Goal: Book appointment/travel/reservation

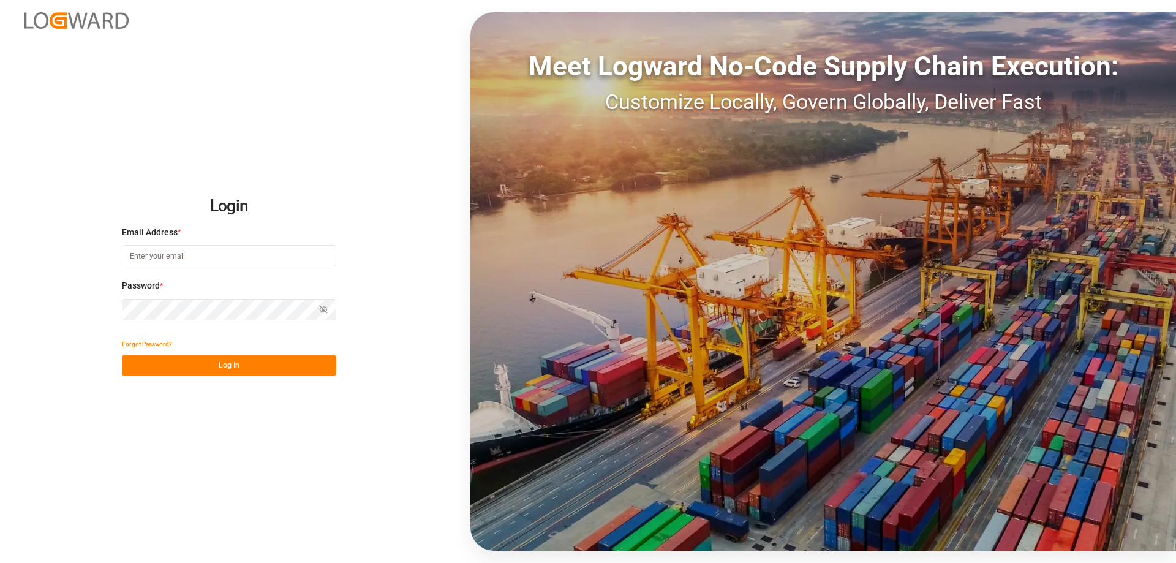
click at [241, 265] on input at bounding box center [229, 255] width 214 height 21
click at [146, 342] on button "Forgot Password?" at bounding box center [147, 343] width 50 height 21
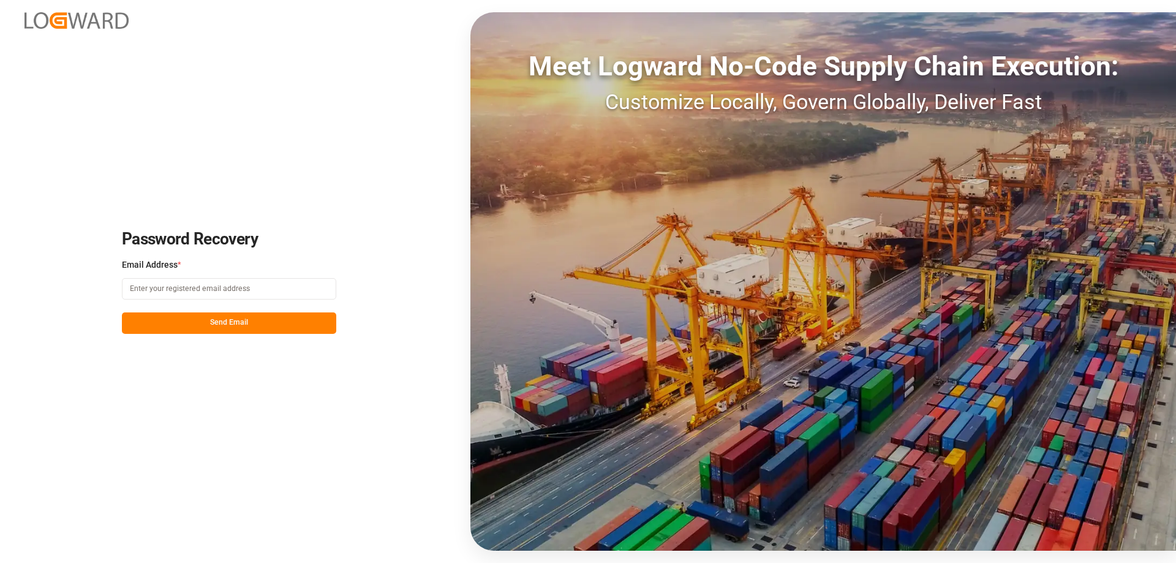
click at [162, 288] on input at bounding box center [229, 288] width 214 height 21
click at [142, 284] on input at bounding box center [229, 288] width 214 height 21
paste input "[PERSON_NAME][EMAIL_ADDRESS][DOMAIN_NAME]"
type input "[PERSON_NAME][EMAIL_ADDRESS][DOMAIN_NAME]"
click at [123, 378] on div "Password Recovery Email Address * jakub.klimarczyk@everest-transport.pl Send Em…" at bounding box center [588, 281] width 1176 height 563
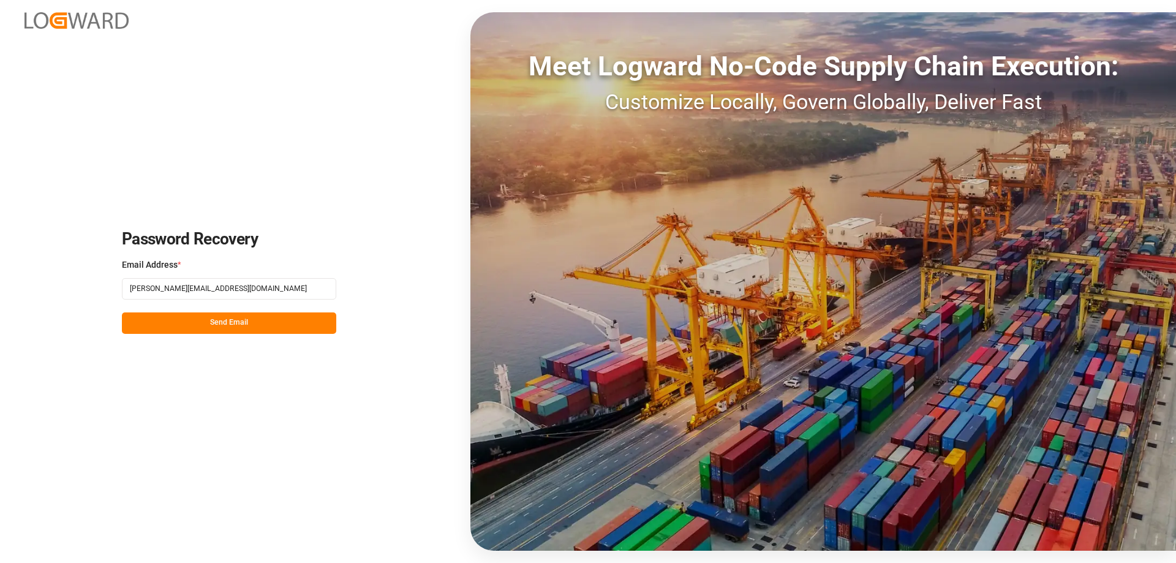
click at [208, 317] on button "Send Email" at bounding box center [229, 322] width 214 height 21
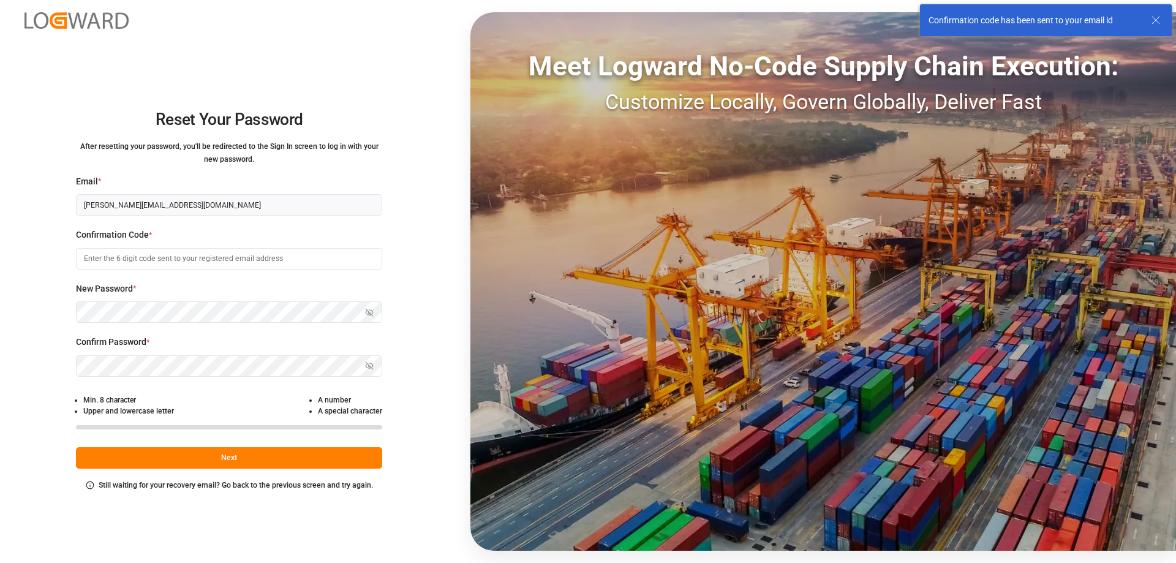
click at [194, 260] on input at bounding box center [229, 258] width 306 height 21
type input "Z"
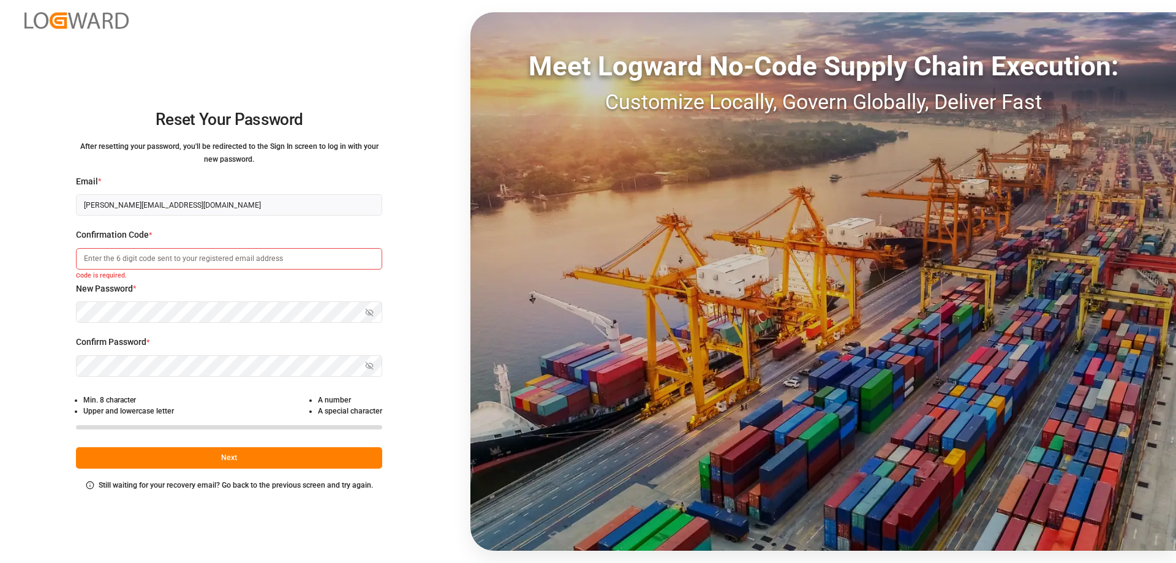
type input "E"
type input "ZAQ!2wsx"
drag, startPoint x: 162, startPoint y: 258, endPoint x: 21, endPoint y: 242, distance: 141.8
click at [26, 242] on div "Reset Your Password After resetting your password, you'll be redirected to the …" at bounding box center [229, 281] width 458 height 563
click at [21, 242] on div "Reset Your Password After resetting your password, you'll be redirected to the …" at bounding box center [229, 281] width 458 height 563
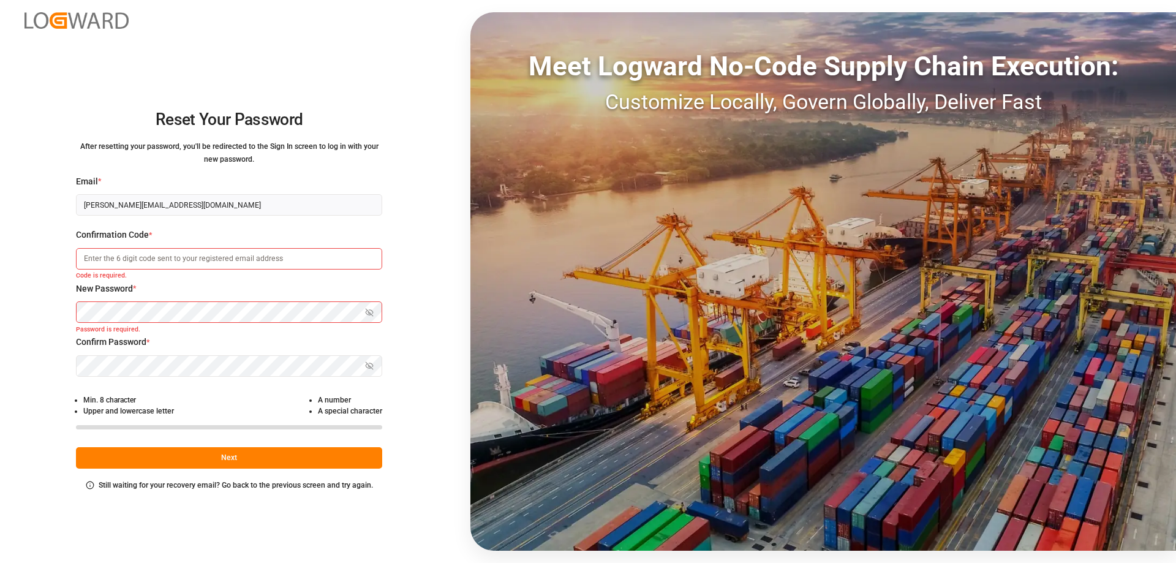
click at [109, 255] on input at bounding box center [229, 258] width 306 height 21
paste input "7%hK9sLF"
type input "7%hK9sLF"
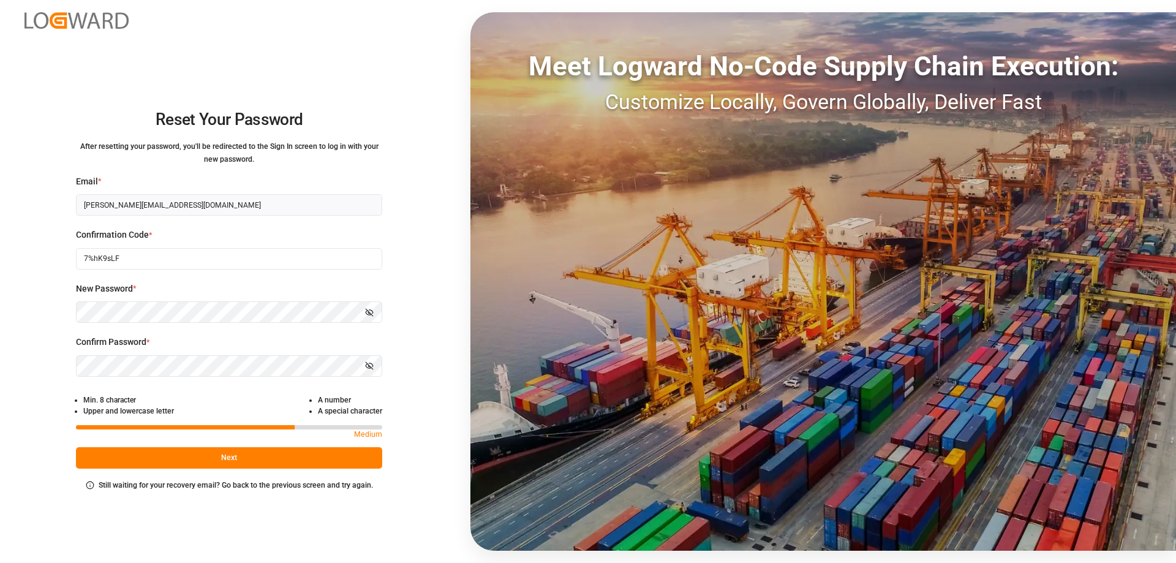
click at [372, 308] on icon "button" at bounding box center [369, 312] width 9 height 9
click at [369, 362] on icon "button" at bounding box center [369, 365] width 9 height 9
click at [36, 126] on div "Reset Your Password After resetting your password, you'll be redirected to the …" at bounding box center [229, 281] width 458 height 563
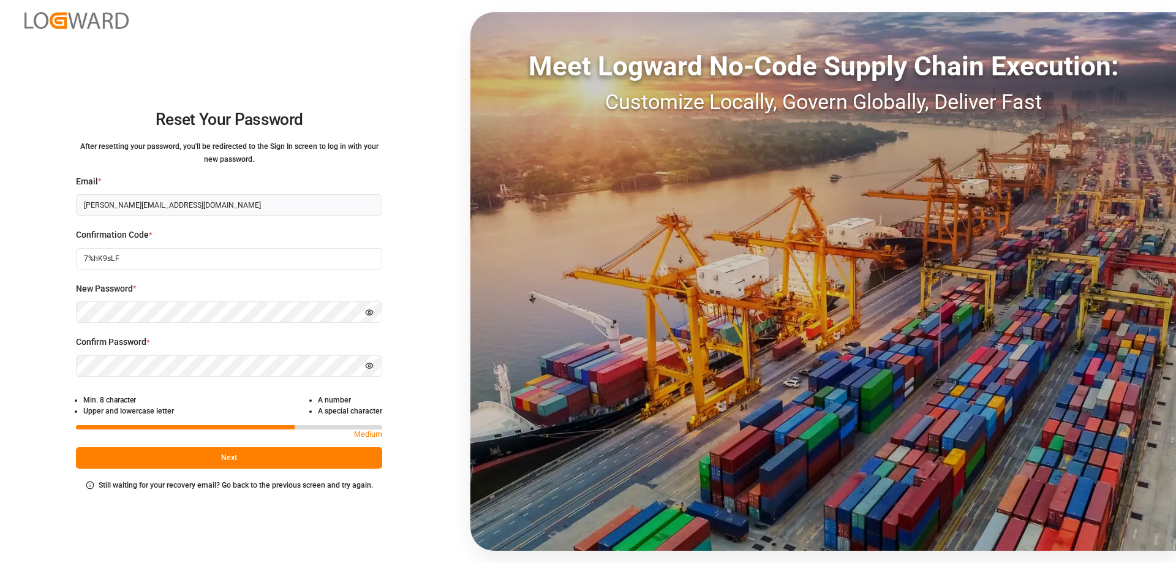
click at [207, 467] on button "Next" at bounding box center [229, 457] width 306 height 21
drag, startPoint x: 122, startPoint y: 260, endPoint x: 78, endPoint y: 263, distance: 44.2
click at [78, 263] on input "7%hK9sLF" at bounding box center [229, 258] width 306 height 21
click at [194, 454] on button "Next" at bounding box center [229, 457] width 306 height 21
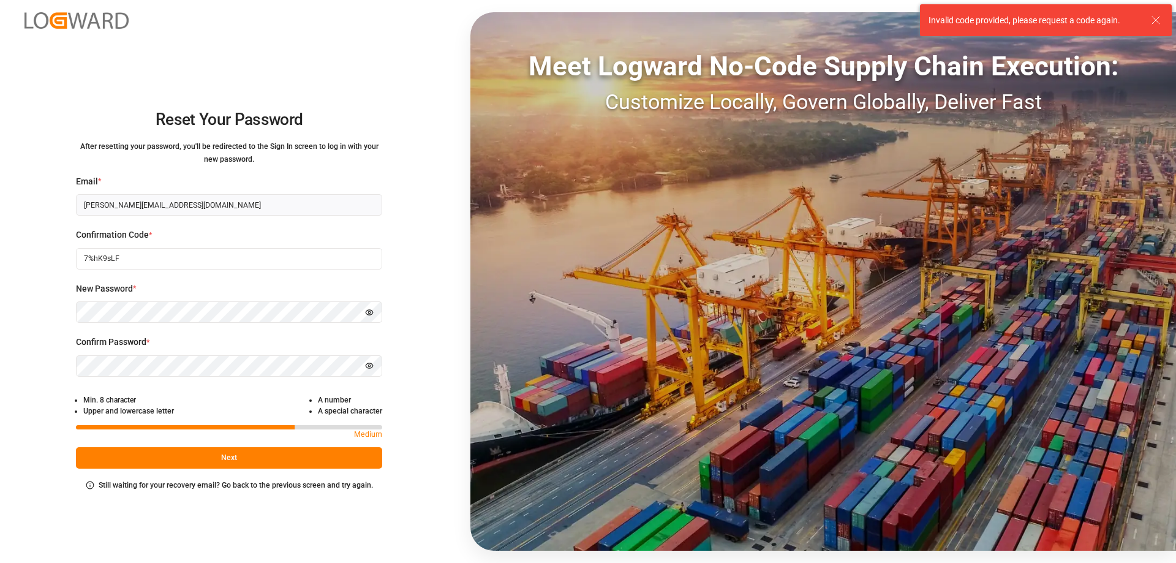
click at [1028, 23] on div "Invalid code provided, please request a code again." at bounding box center [1033, 20] width 211 height 13
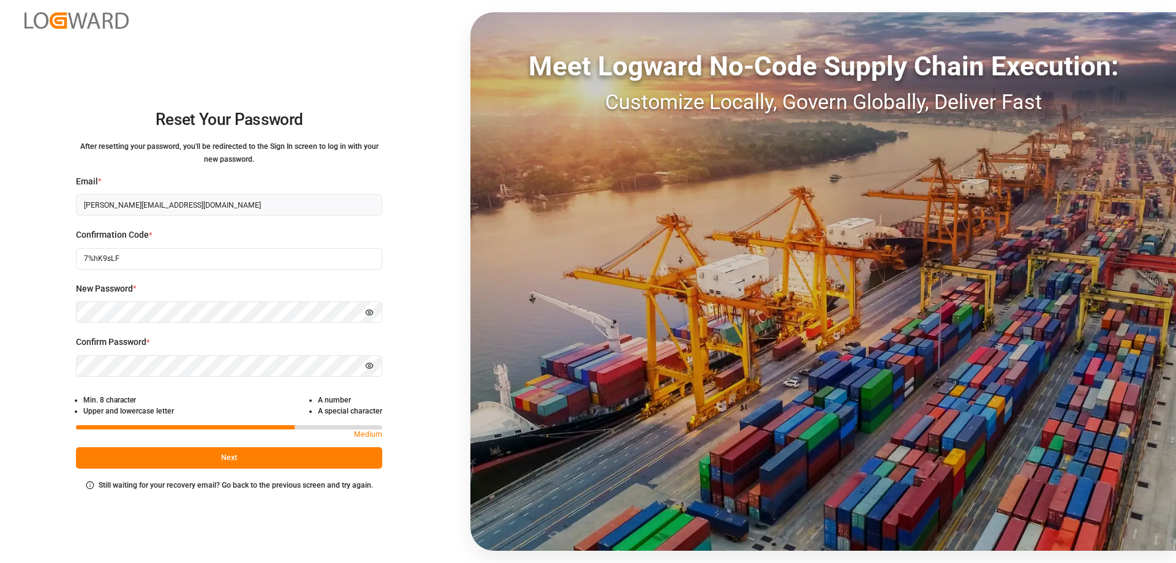
click at [88, 17] on img at bounding box center [76, 20] width 104 height 17
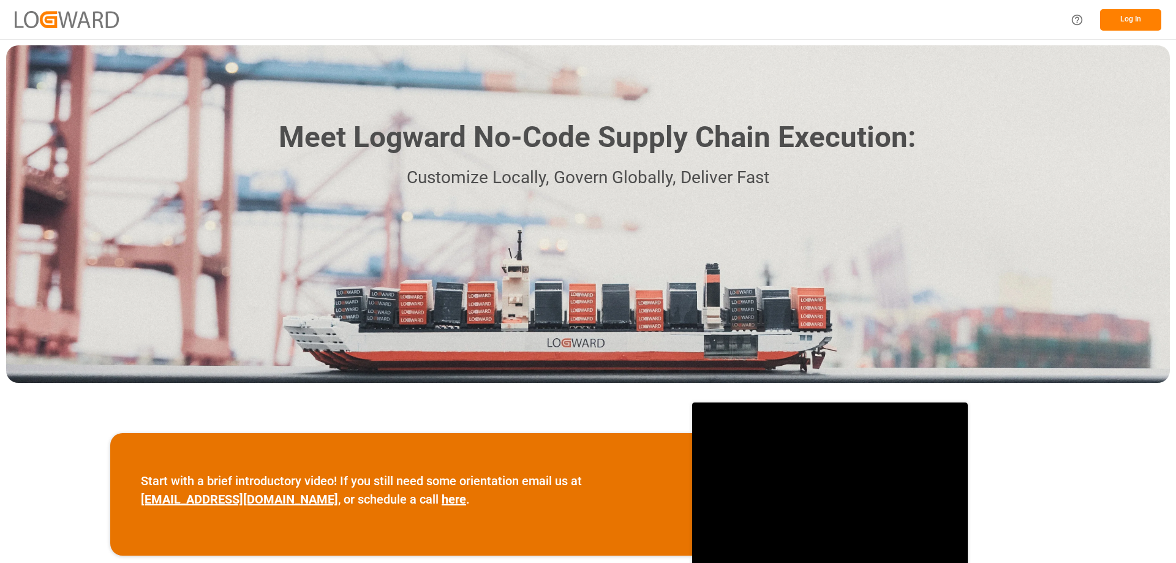
click at [1113, 21] on button "Log In" at bounding box center [1130, 19] width 61 height 21
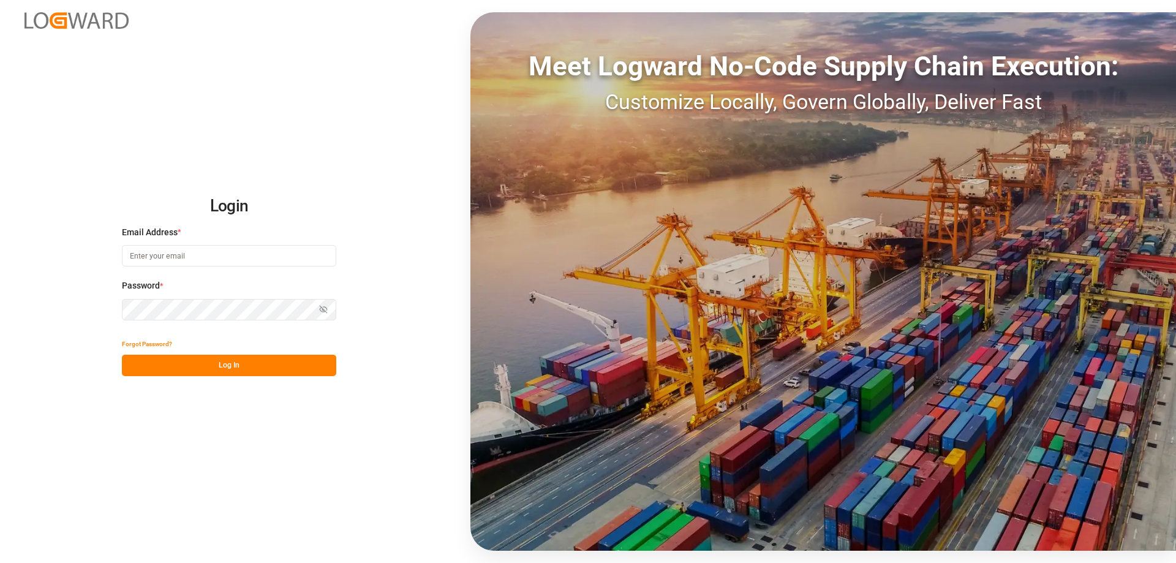
click at [218, 256] on input at bounding box center [229, 255] width 214 height 21
click at [146, 252] on input at bounding box center [229, 255] width 214 height 21
paste input "jakub.klimarczyk@everest-transport.pl"
type input "jakub.klimarczyk@everest-transport.pl"
click at [320, 313] on icon "button" at bounding box center [323, 309] width 9 height 9
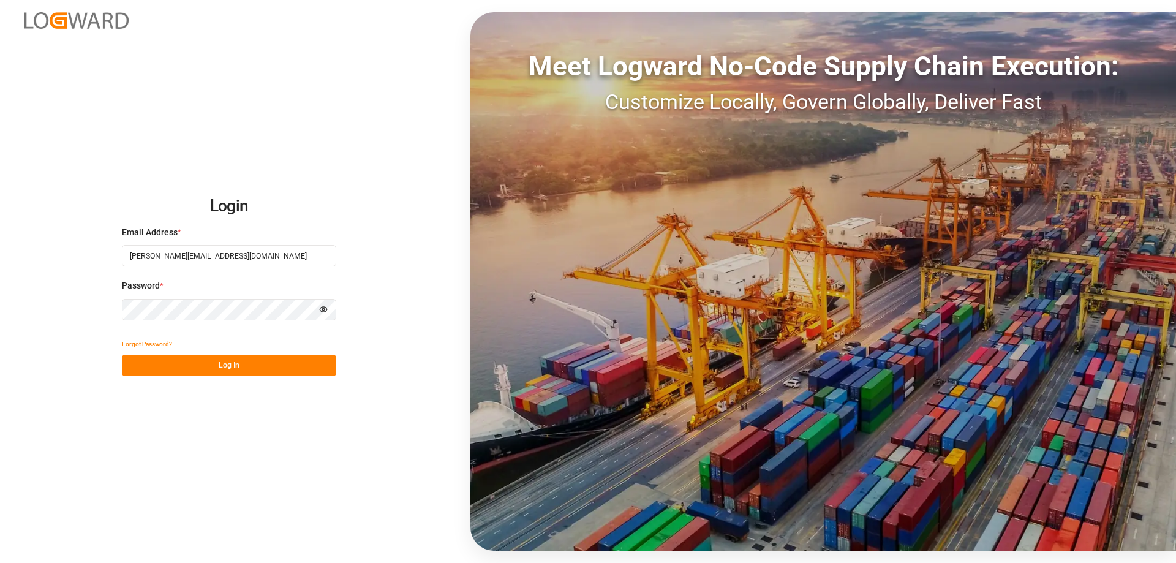
click at [263, 371] on button "Log In" at bounding box center [229, 365] width 214 height 21
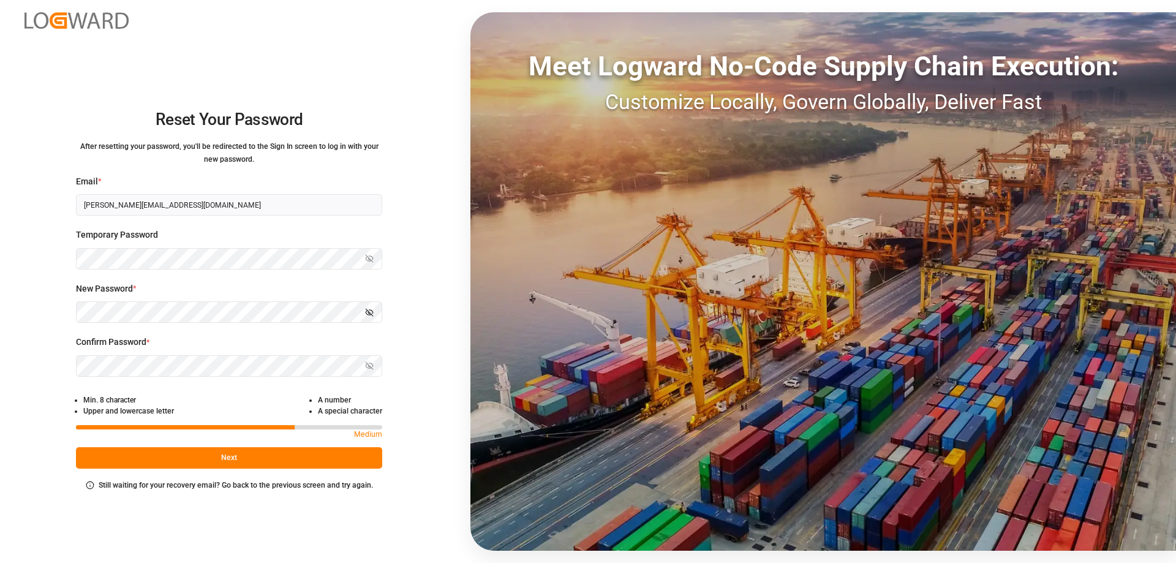
click at [374, 311] on icon "button" at bounding box center [369, 312] width 9 height 9
click at [370, 366] on icon "button" at bounding box center [369, 365] width 9 height 9
click at [254, 462] on button "Next" at bounding box center [229, 457] width 306 height 21
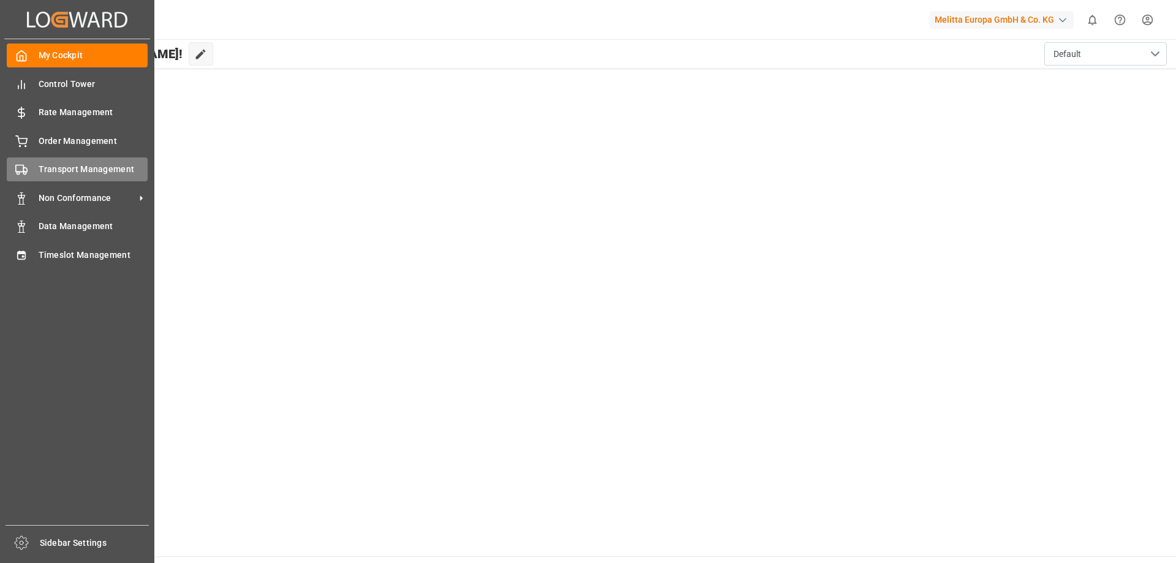
click at [37, 164] on div "Transport Management Transport Management" at bounding box center [77, 169] width 141 height 24
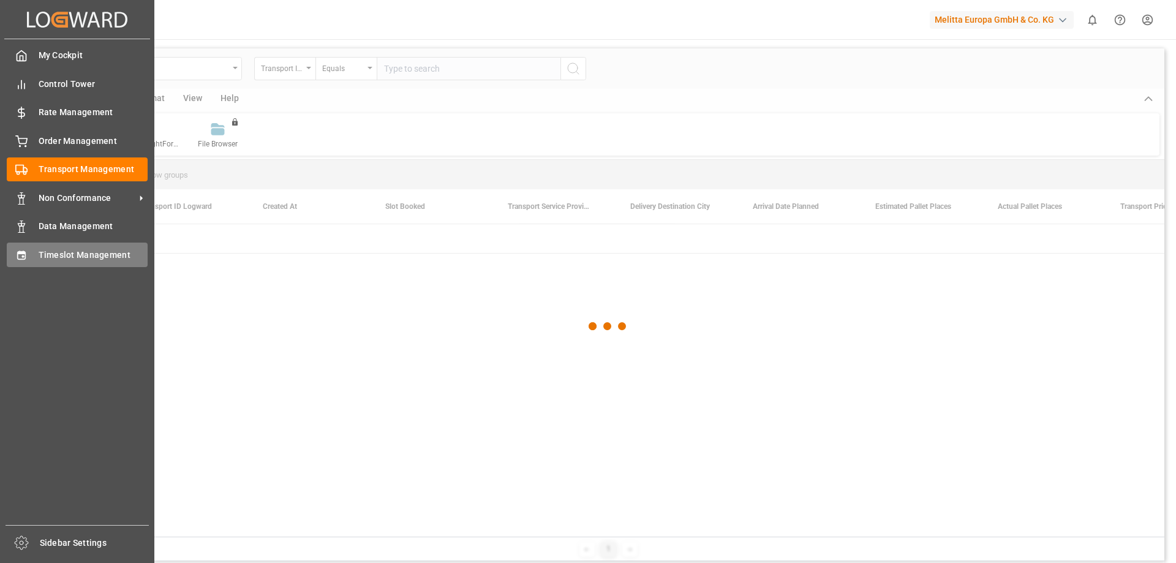
click at [48, 251] on span "Timeslot Management" at bounding box center [94, 255] width 110 height 13
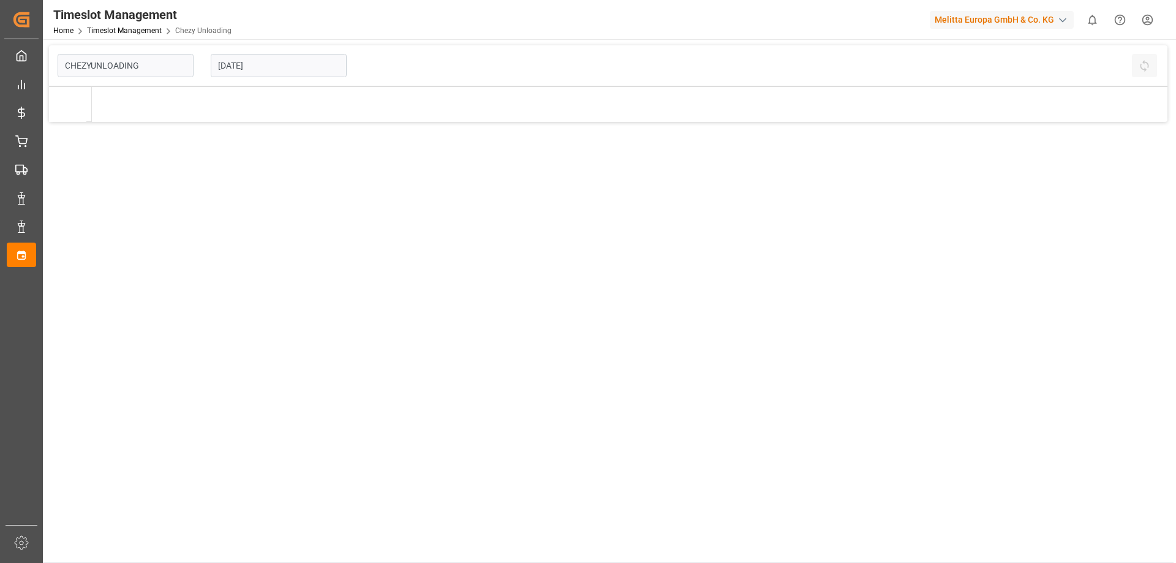
type input "Chezy Unloading"
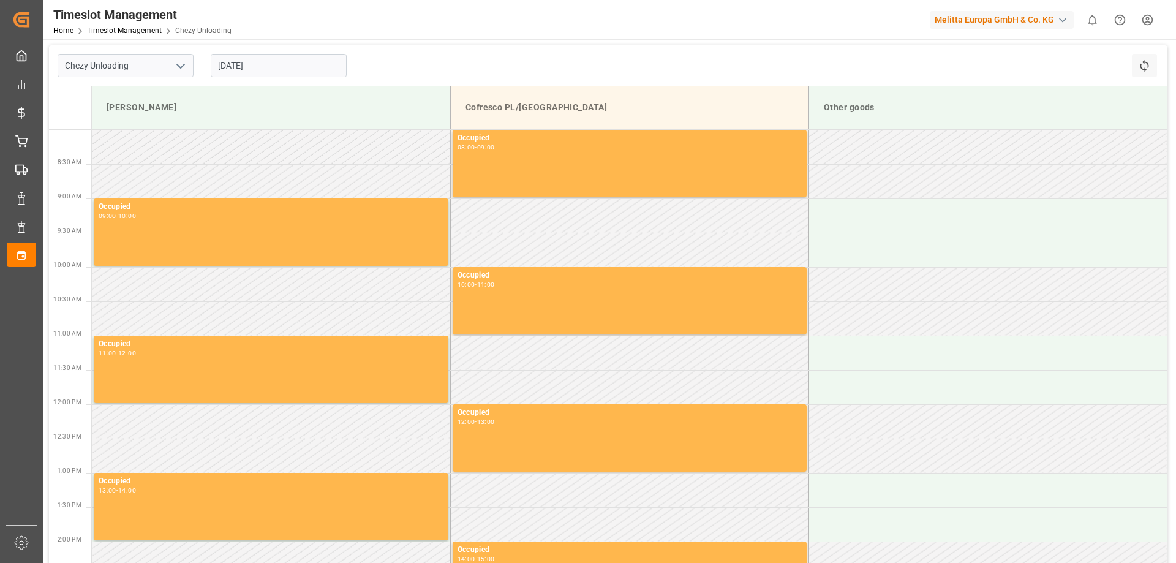
click at [171, 69] on button "open menu" at bounding box center [180, 65] width 18 height 19
click at [171, 69] on button "close menu" at bounding box center [180, 65] width 18 height 19
click at [1150, 24] on html "Created by potrace 1.15, written by Peter Selinger 2001-2017 Created by potrace…" at bounding box center [588, 281] width 1176 height 563
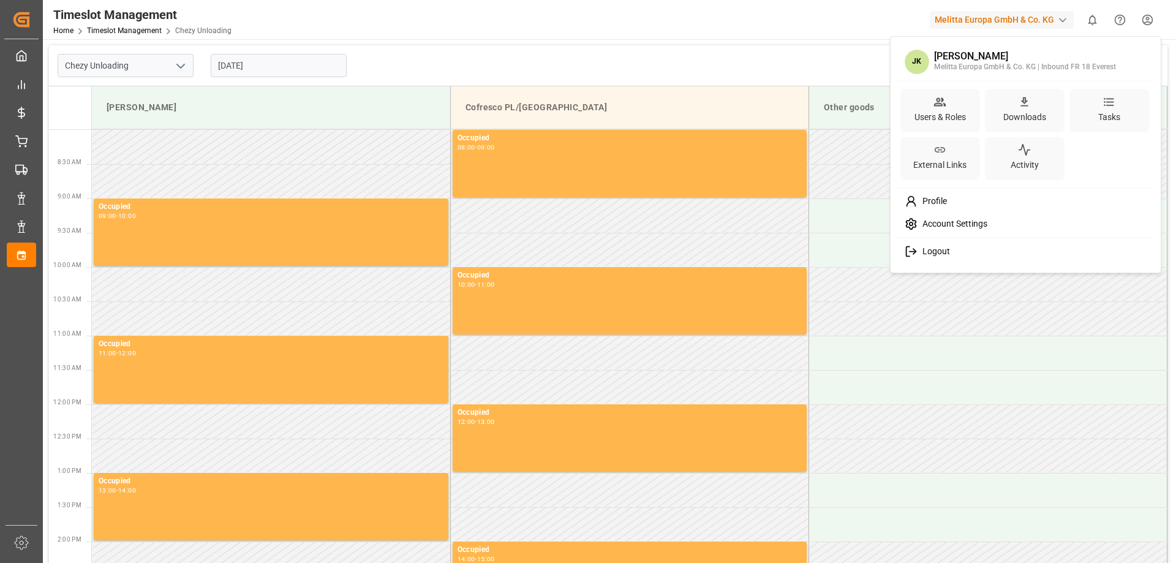
click at [937, 250] on span "Logout" at bounding box center [933, 251] width 32 height 11
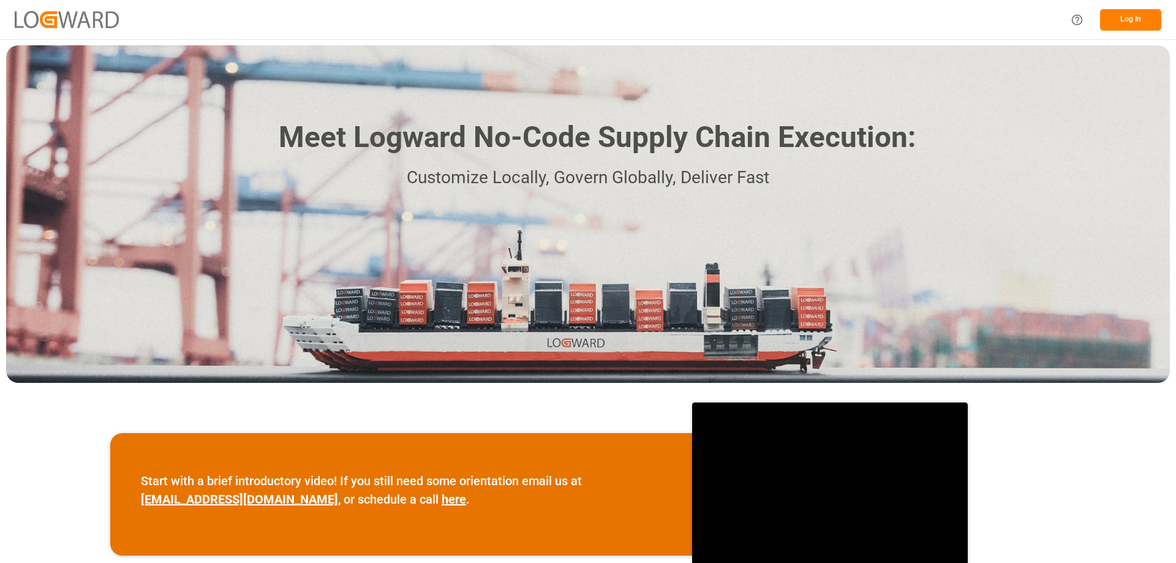
click at [1147, 11] on button "Log In" at bounding box center [1130, 19] width 61 height 21
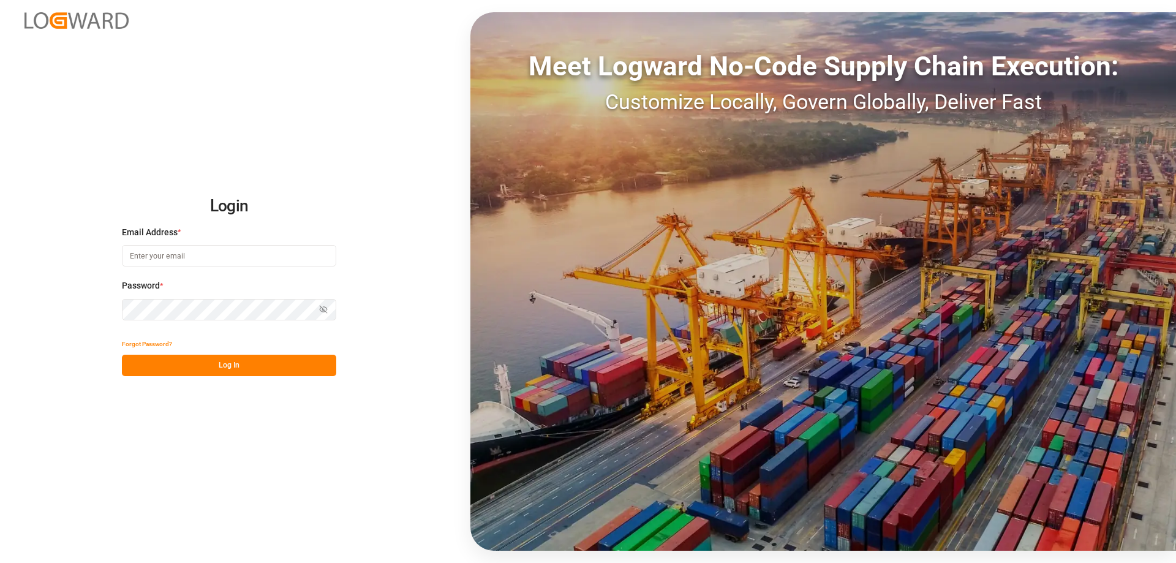
type input "[PERSON_NAME][EMAIL_ADDRESS][DOMAIN_NAME]"
click at [209, 366] on button "Log In" at bounding box center [229, 365] width 214 height 21
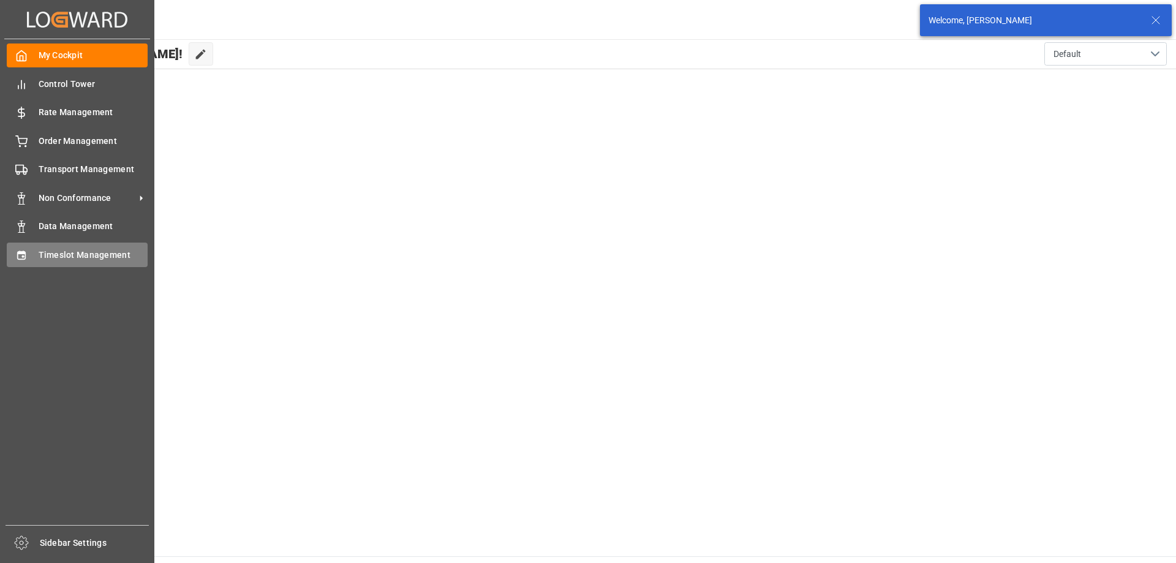
click at [63, 250] on span "Timeslot Management" at bounding box center [94, 255] width 110 height 13
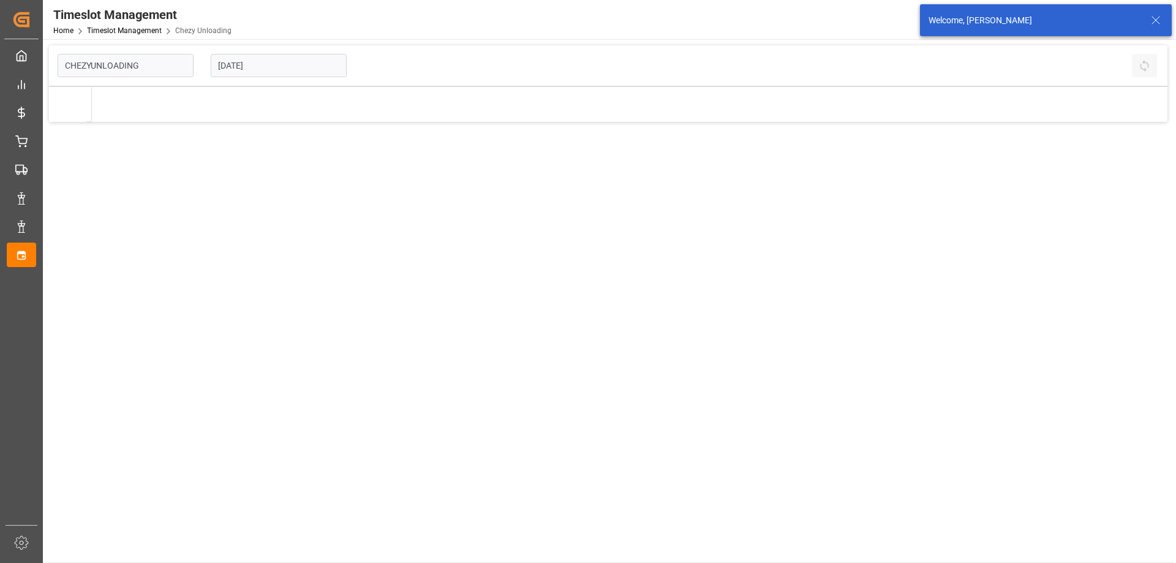
type input "Chezy Unloading"
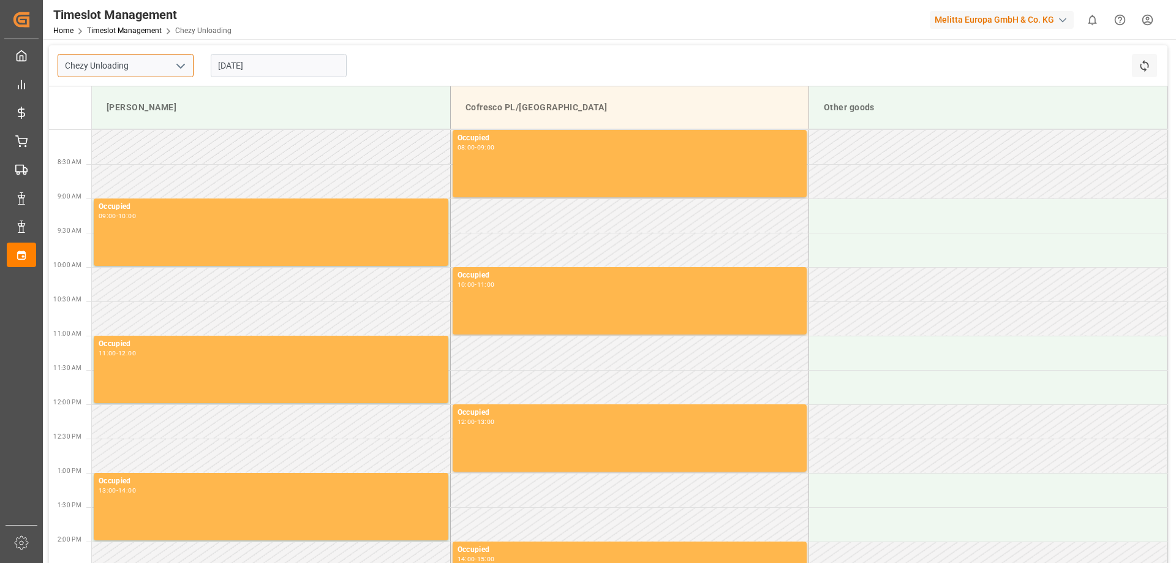
click at [157, 63] on input "Chezy Unloading" at bounding box center [126, 65] width 136 height 23
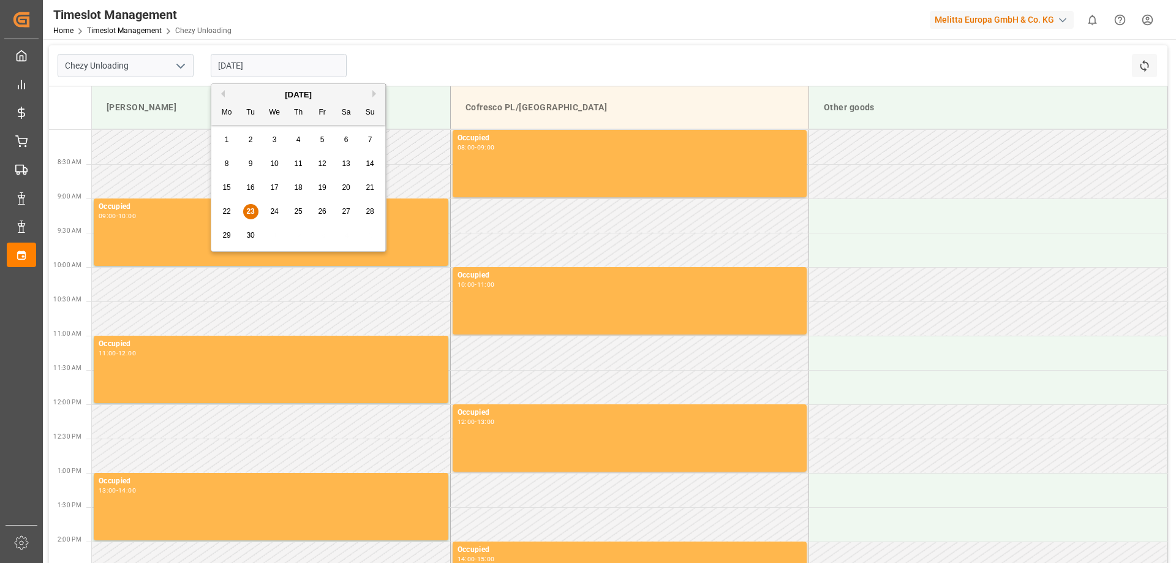
click at [291, 70] on input "23.09.2025" at bounding box center [279, 65] width 136 height 23
click at [271, 209] on span "24" at bounding box center [274, 211] width 8 height 9
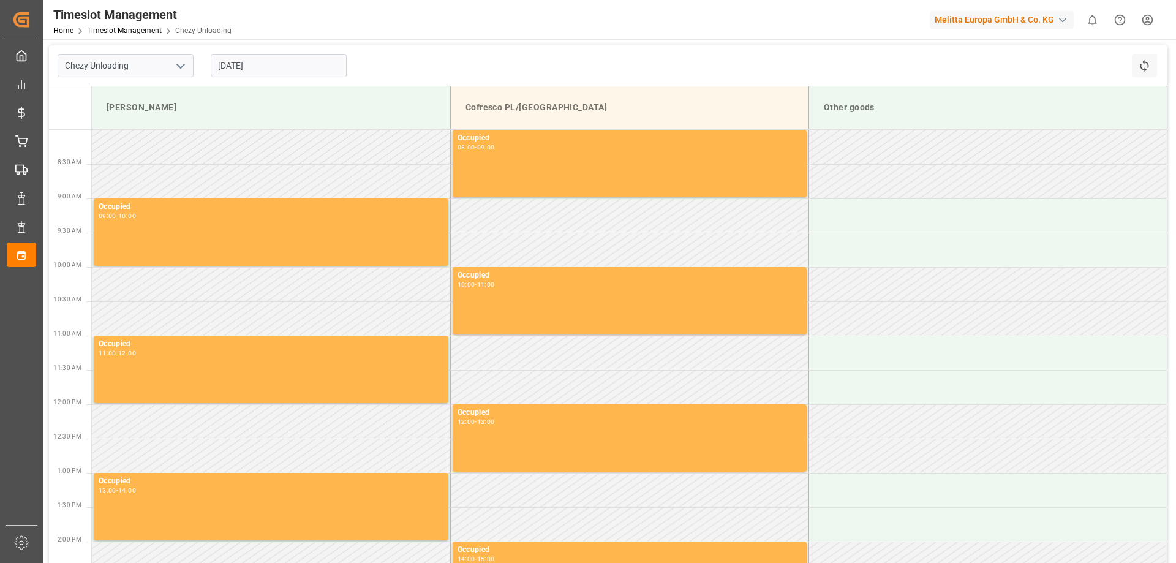
click at [291, 66] on input "24.09.2025" at bounding box center [279, 65] width 136 height 23
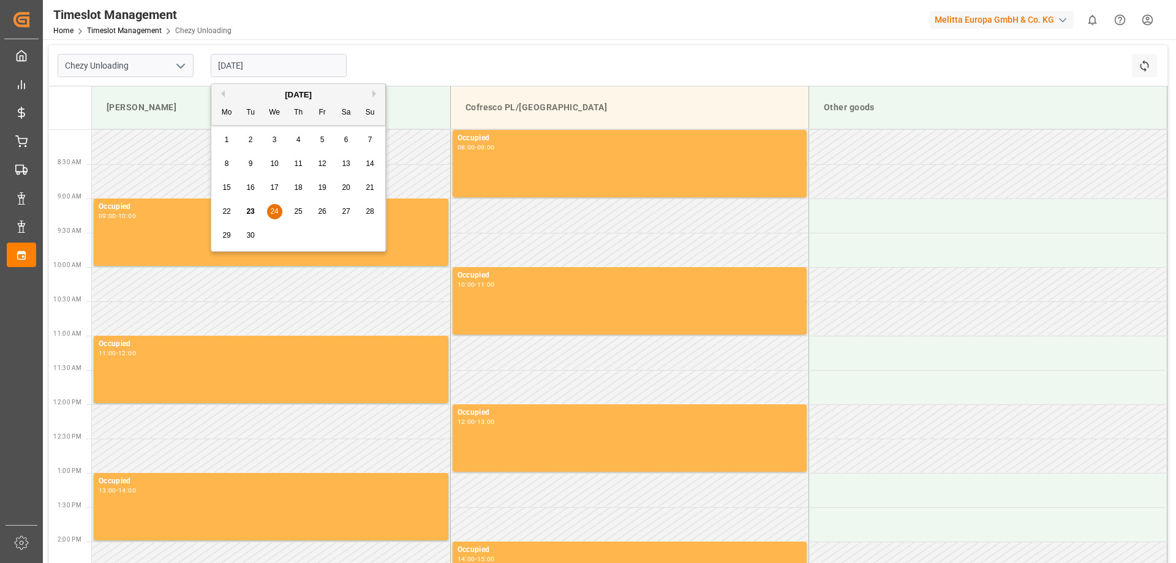
click at [317, 212] on div "26" at bounding box center [322, 212] width 15 height 15
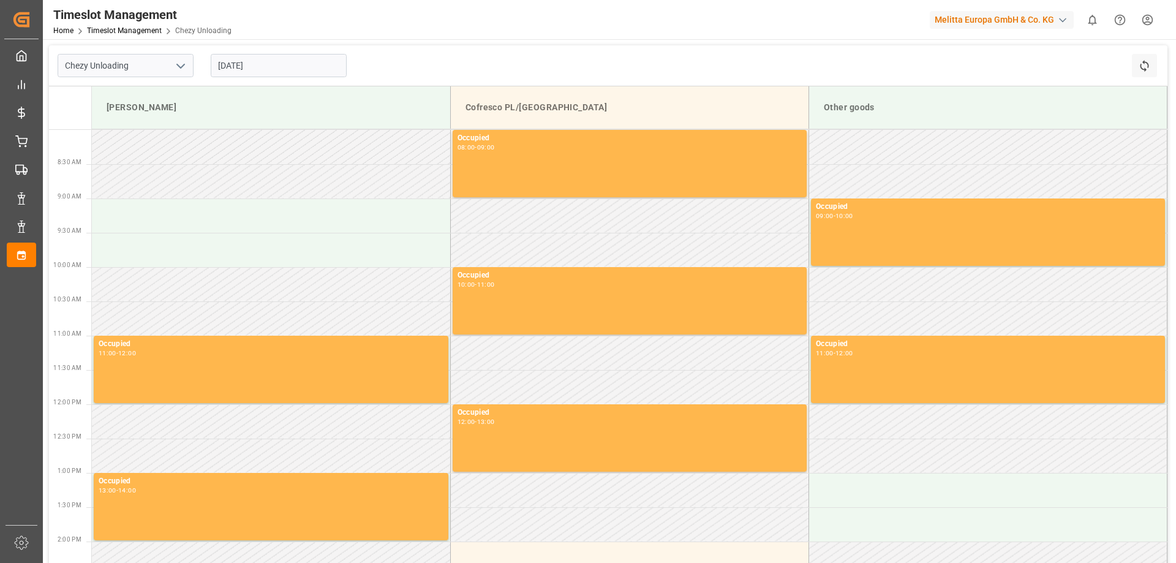
click at [279, 67] on input "26.09.2025" at bounding box center [279, 65] width 136 height 23
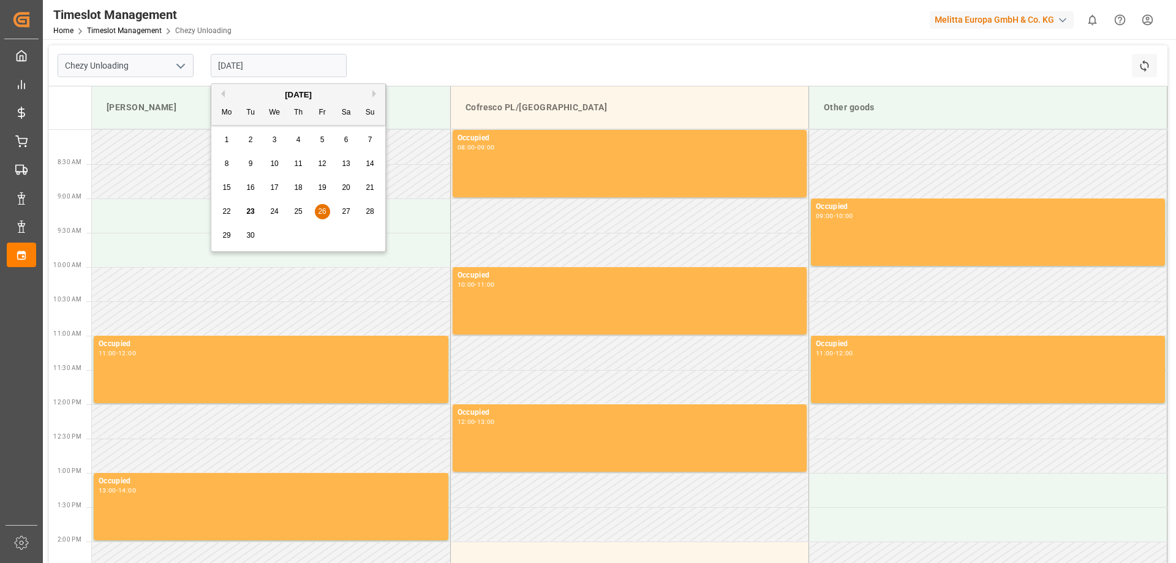
click at [297, 213] on span "25" at bounding box center [298, 211] width 8 height 9
type input "25.09.2025"
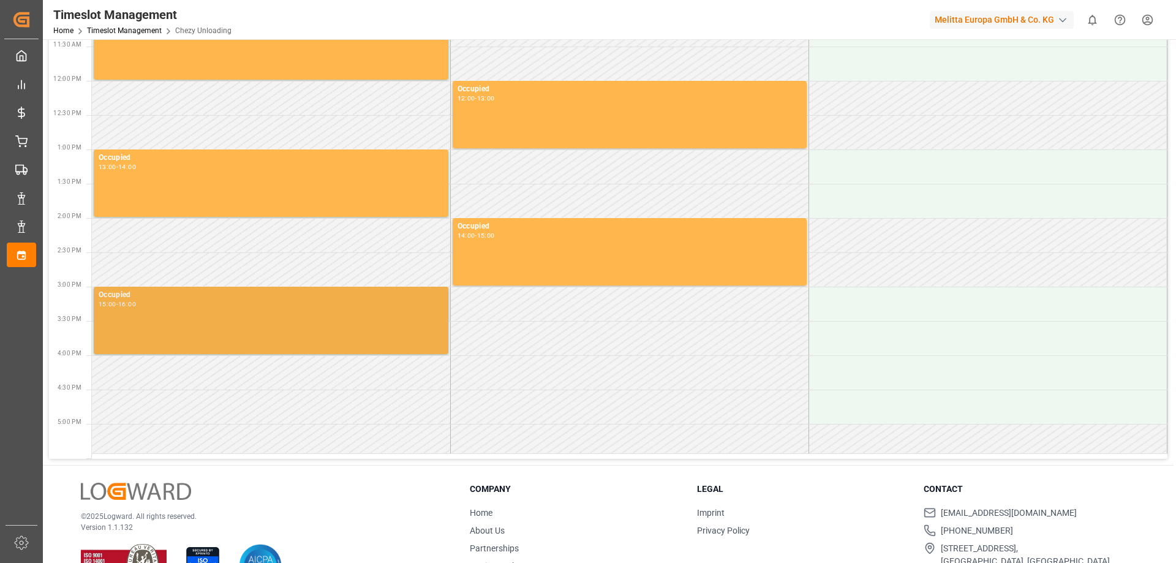
scroll to position [364, 0]
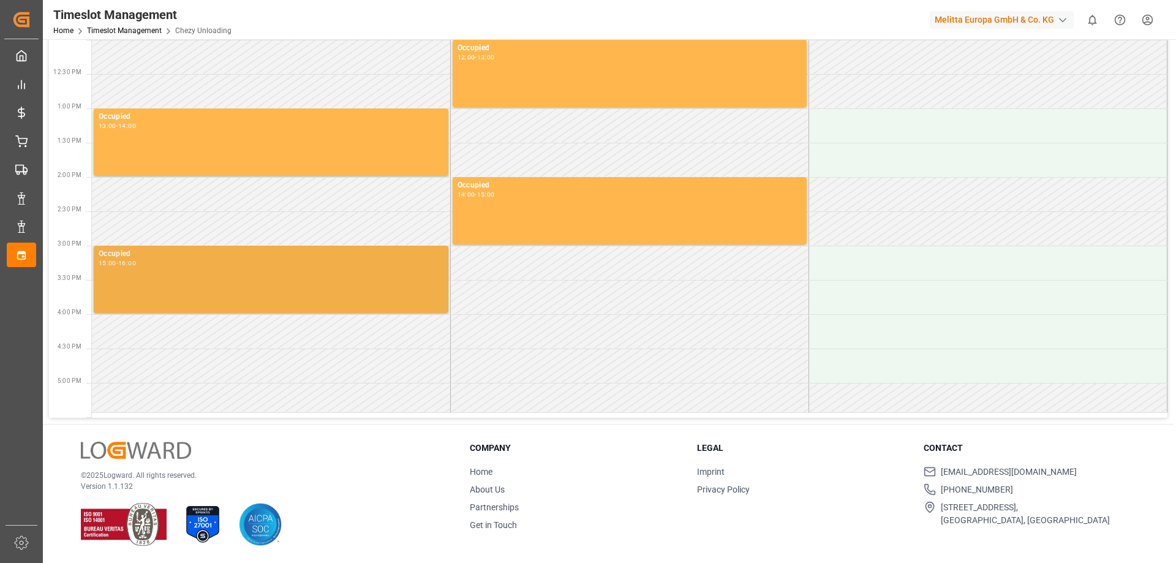
click at [236, 293] on div "Occupied 15:00 - 16:00" at bounding box center [271, 279] width 345 height 62
click at [160, 282] on div "Occupied 15:00 - 16:00" at bounding box center [271, 279] width 345 height 62
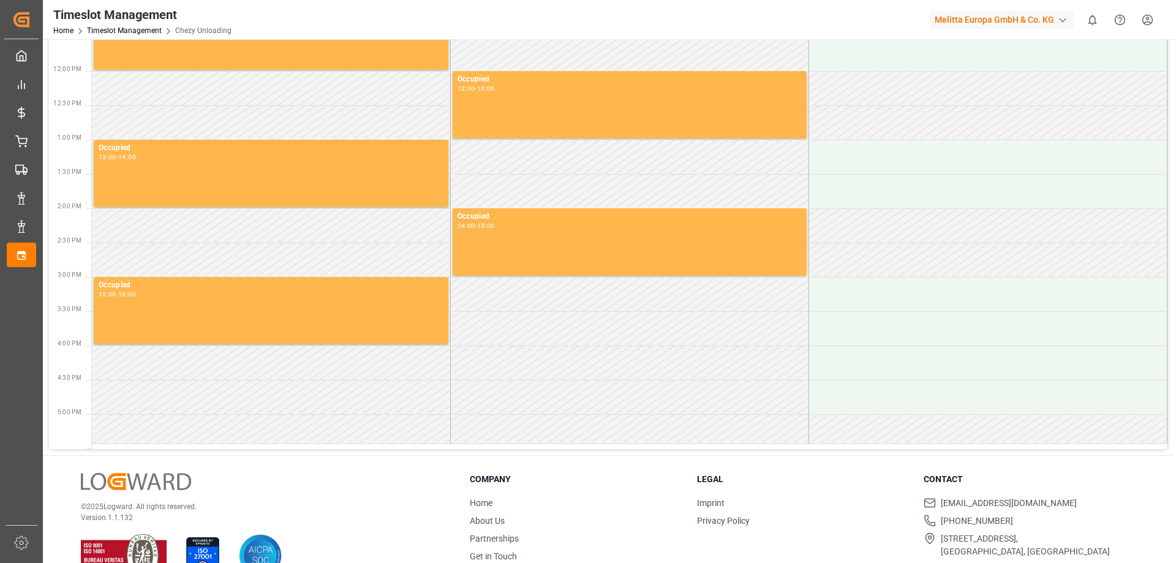
scroll to position [303, 0]
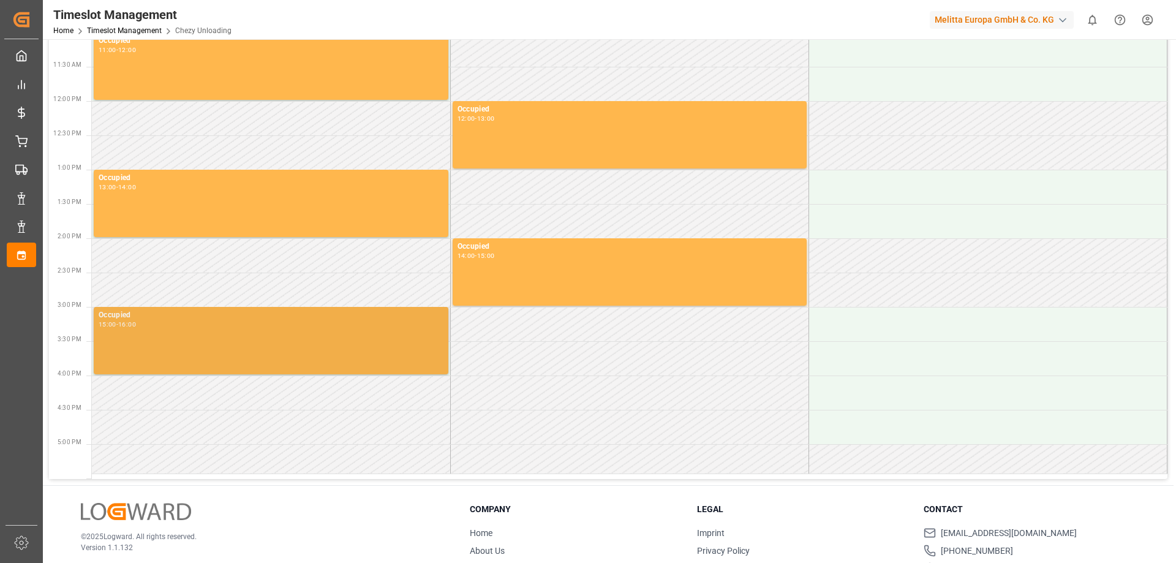
click at [154, 336] on div "Occupied 15:00 - 16:00" at bounding box center [271, 340] width 345 height 62
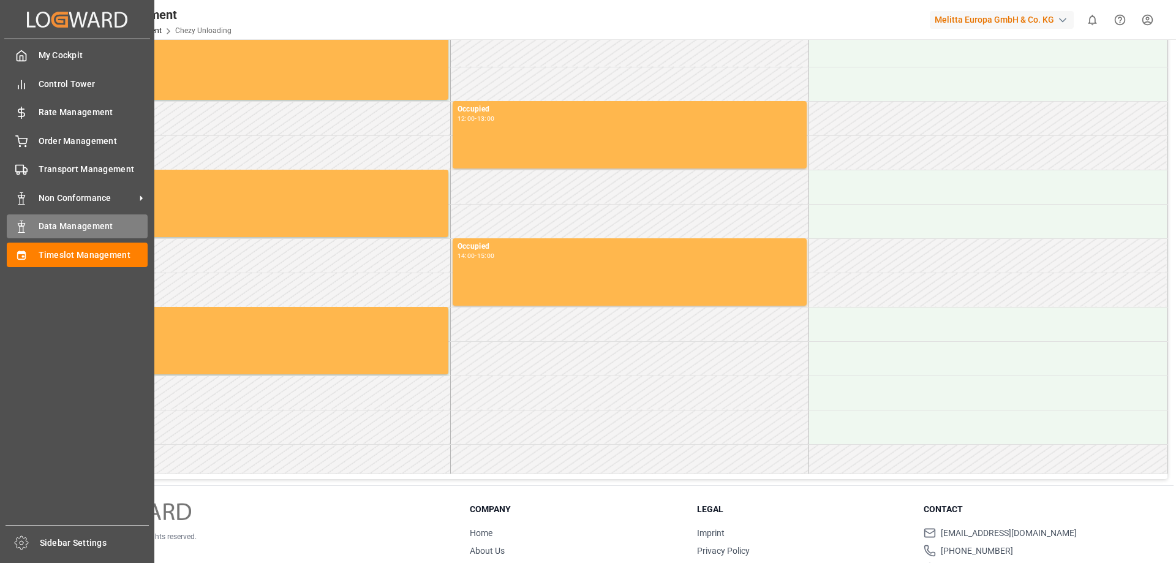
click at [21, 223] on line at bounding box center [21, 222] width 0 height 2
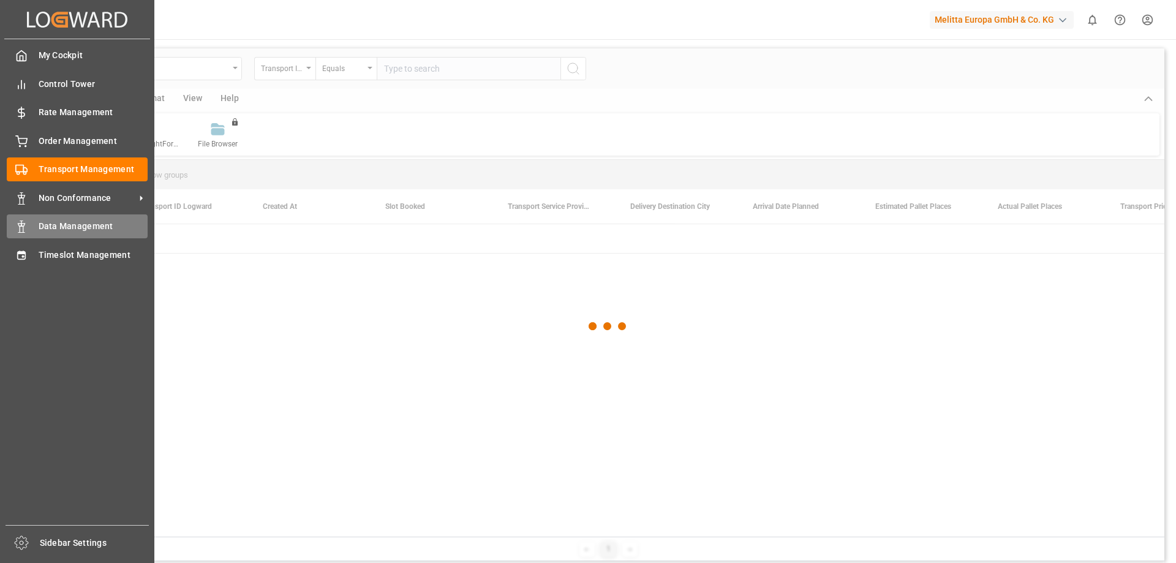
click at [97, 230] on span "Data Management" at bounding box center [94, 226] width 110 height 13
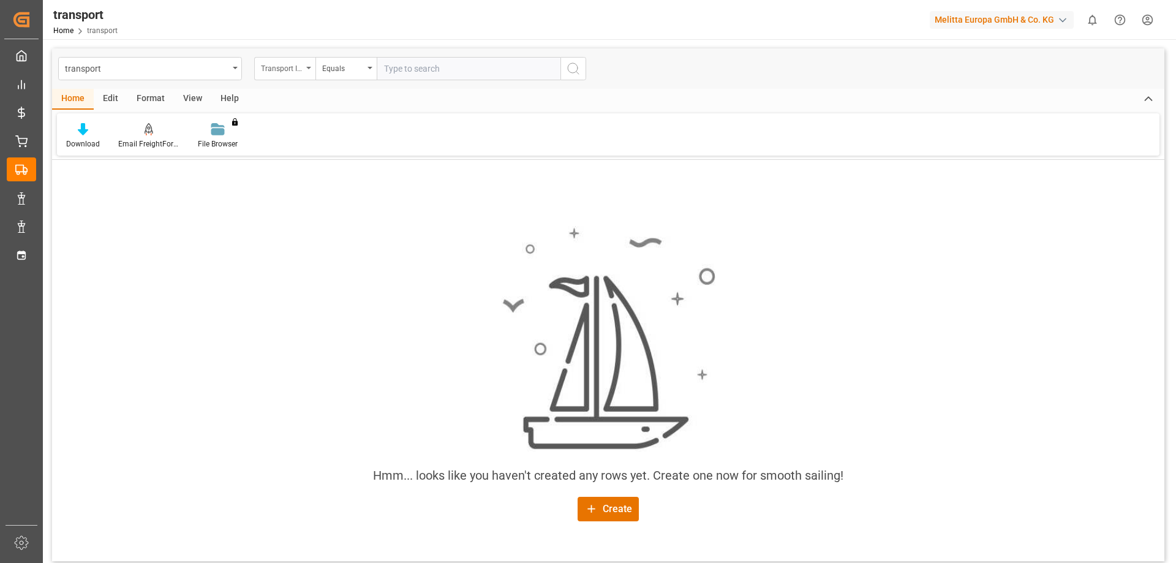
click at [272, 67] on div "Transport ID Logward" at bounding box center [282, 67] width 42 height 14
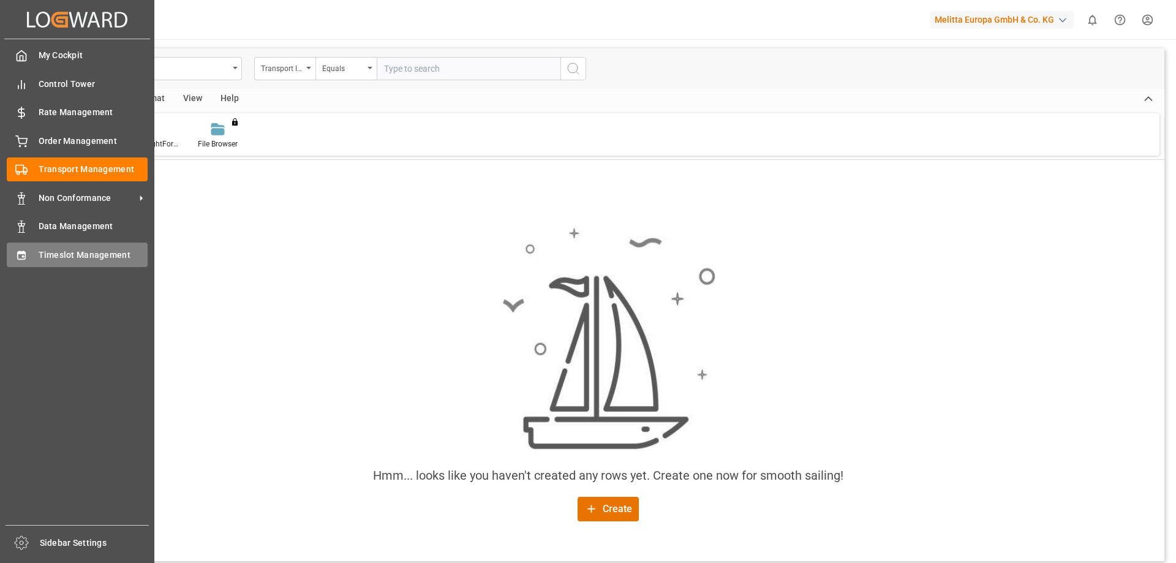
click at [71, 252] on span "Timeslot Management" at bounding box center [94, 255] width 110 height 13
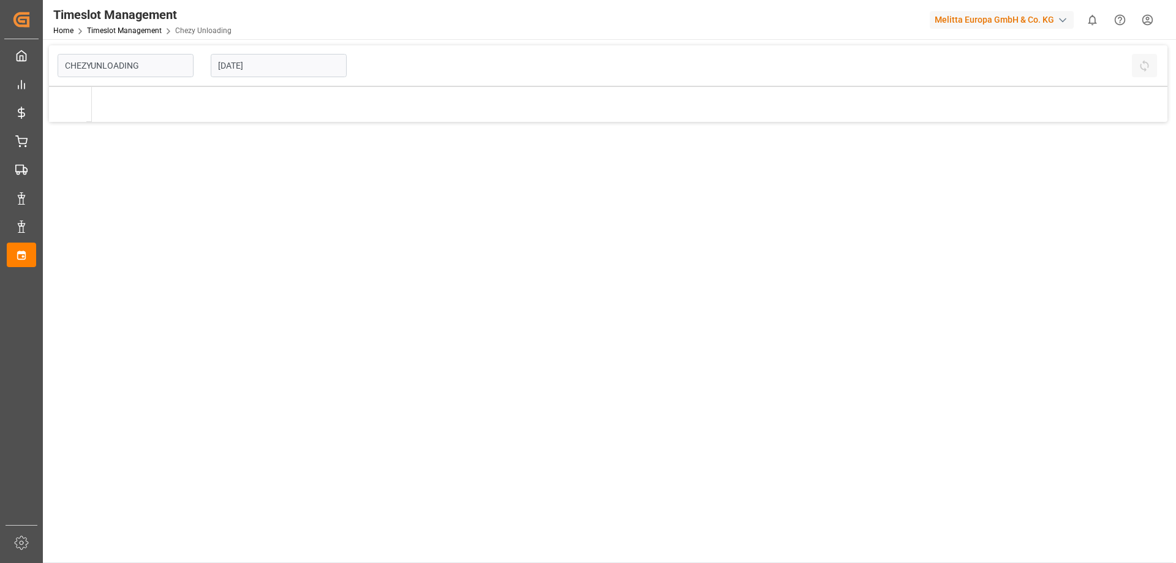
type input "Chezy Unloading"
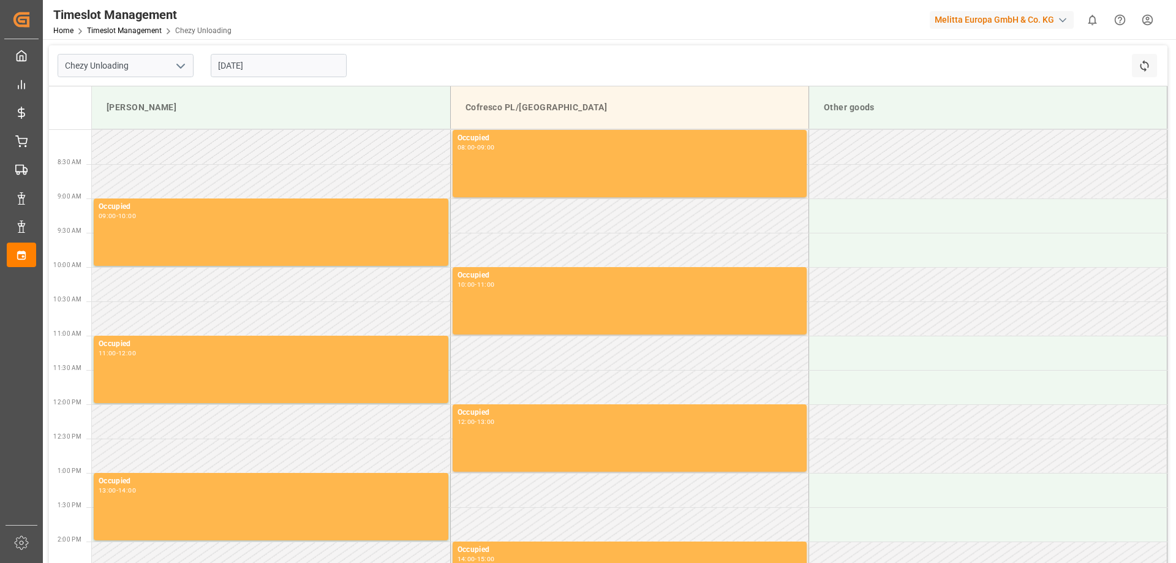
click at [257, 64] on input "23.09.2025" at bounding box center [279, 65] width 136 height 23
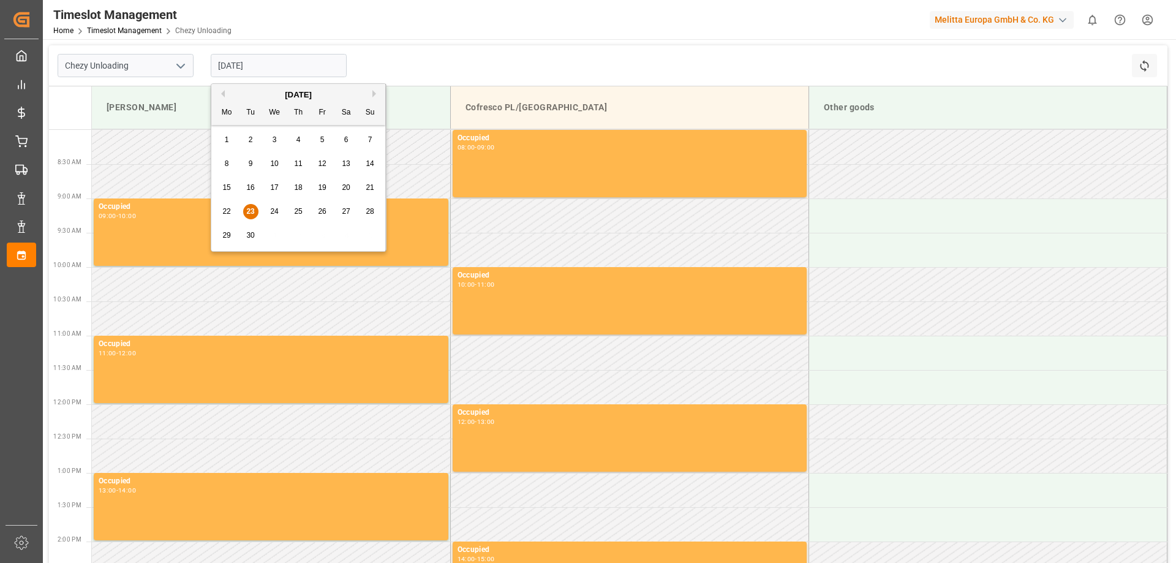
click at [319, 209] on span "26" at bounding box center [322, 211] width 8 height 9
type input "26.09.2025"
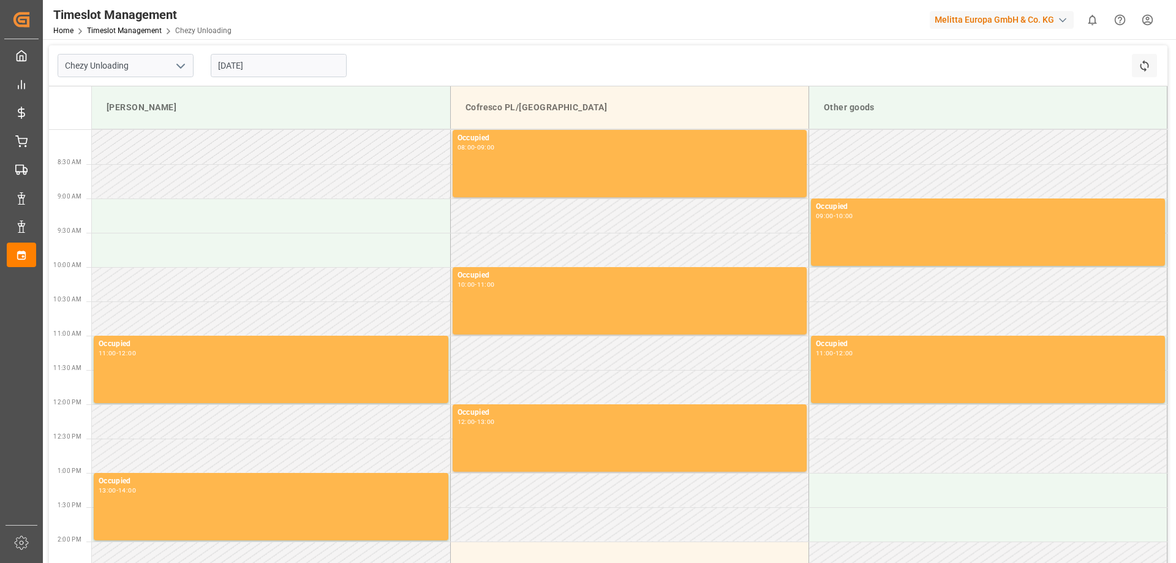
scroll to position [245, 0]
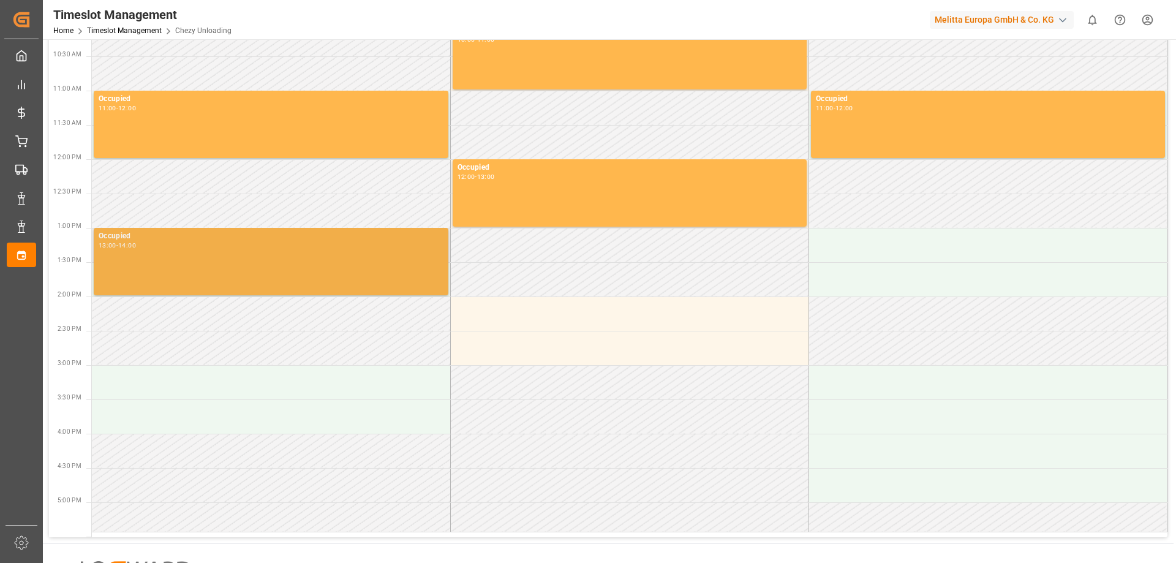
click at [220, 276] on div "Occupied 13:00 - 14:00" at bounding box center [271, 261] width 345 height 62
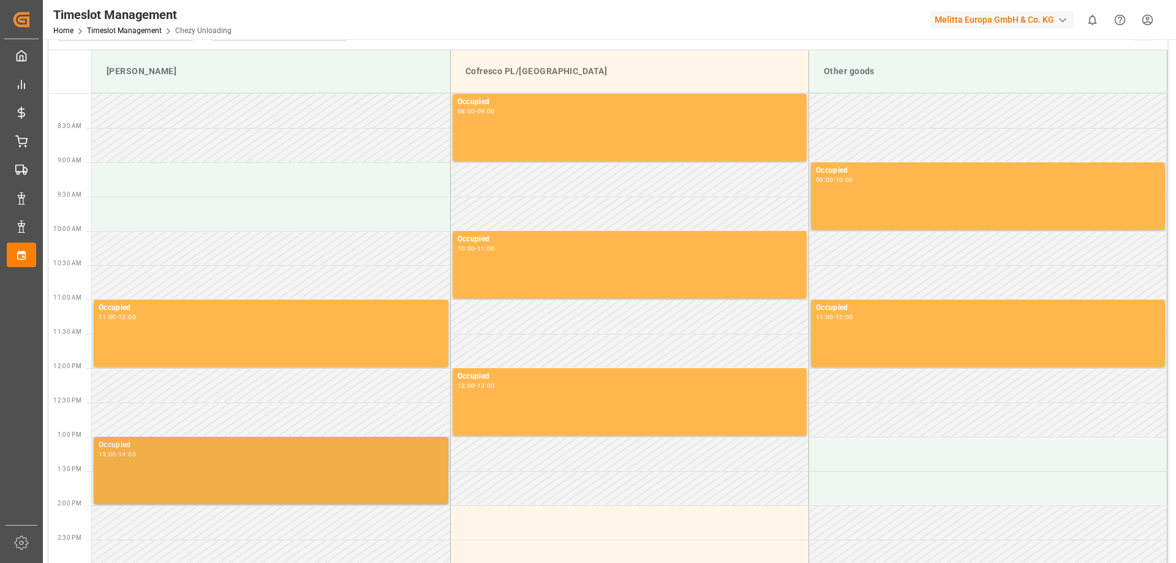
scroll to position [0, 0]
